Goal: Find specific page/section: Find specific page/section

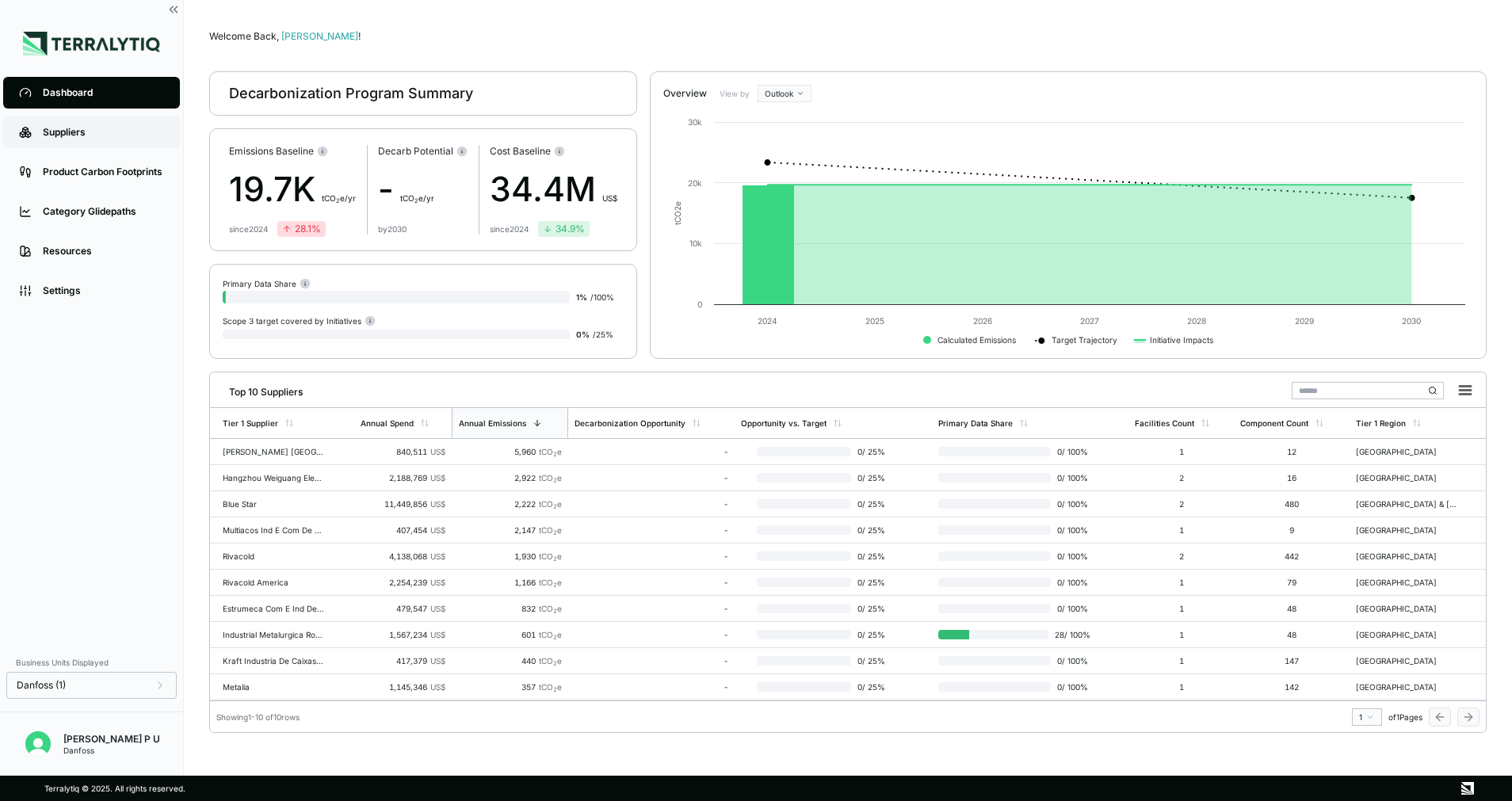
click at [112, 127] on div "Suppliers" at bounding box center [103, 132] width 121 height 13
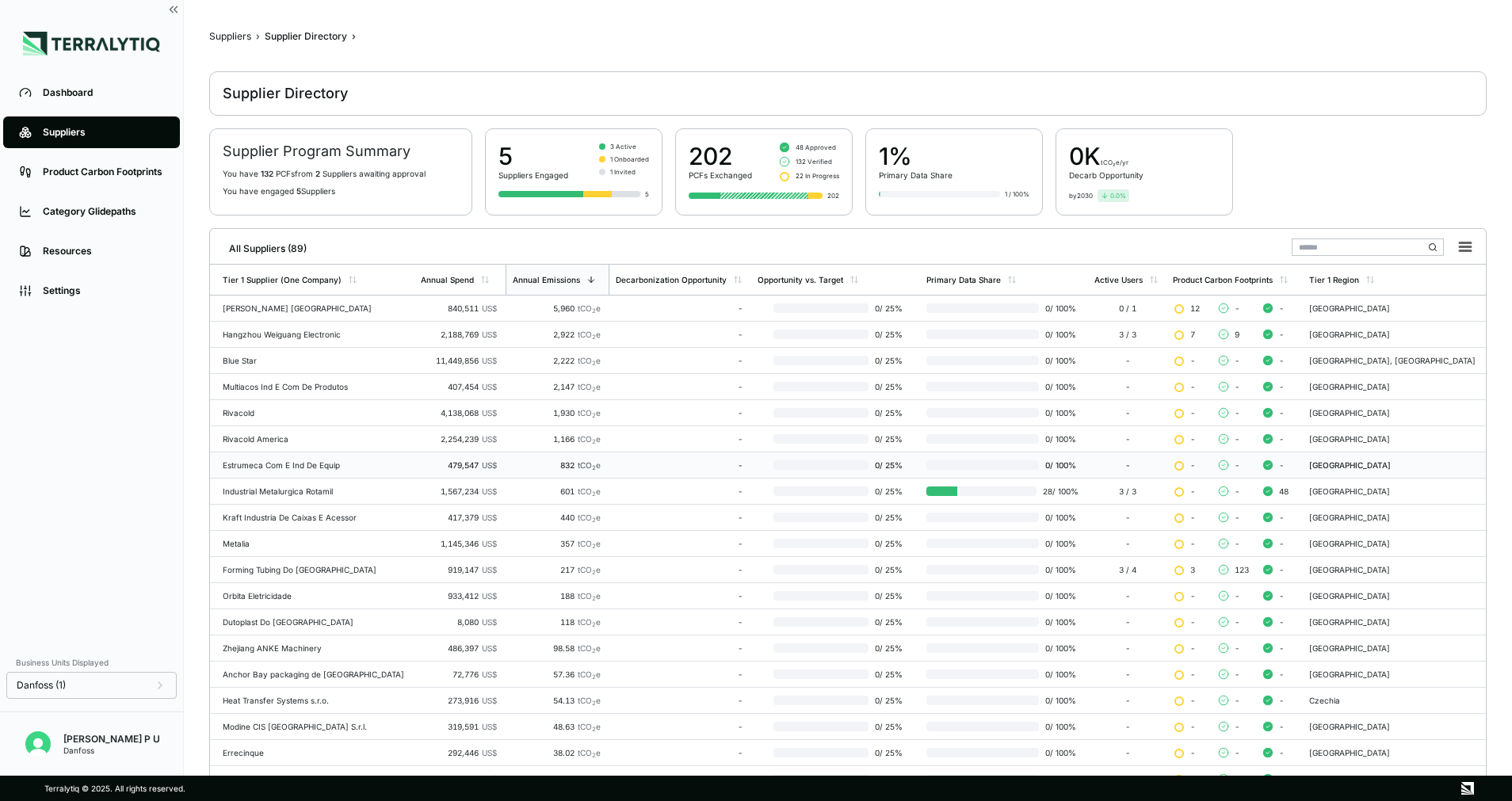
scroll to position [180, 0]
